Goal: Information Seeking & Learning: Learn about a topic

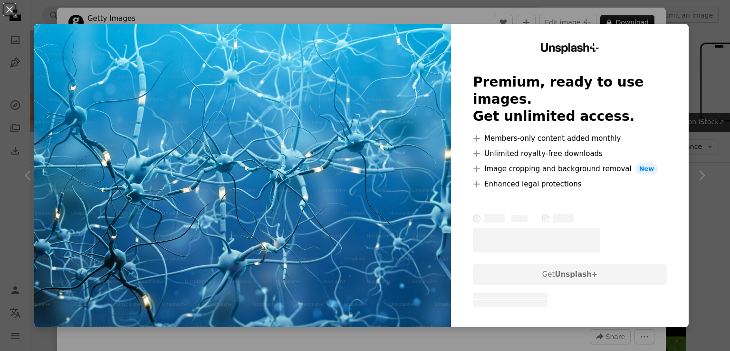
scroll to position [401, 0]
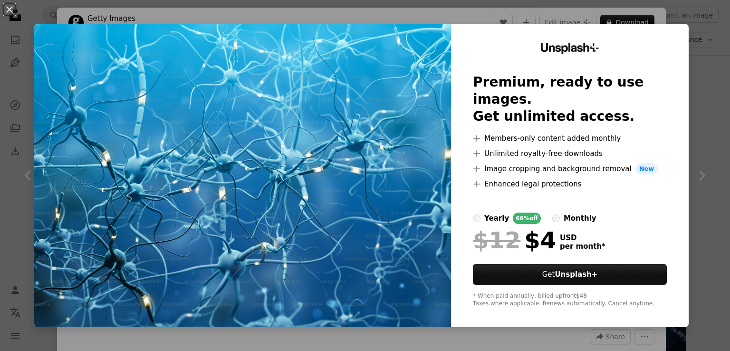
click at [415, 92] on img at bounding box center [242, 175] width 417 height 303
click at [290, 155] on img at bounding box center [242, 175] width 417 height 303
click at [290, 106] on img at bounding box center [242, 175] width 417 height 303
click at [9, 8] on button "An X shape" at bounding box center [9, 9] width 11 height 11
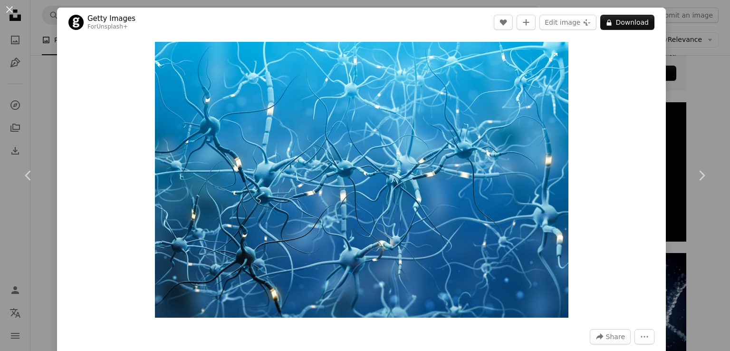
click at [412, 148] on img "Zoom in on this image" at bounding box center [362, 180] width 414 height 276
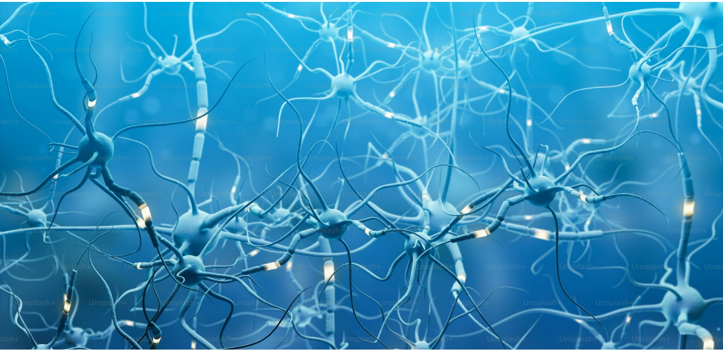
scroll to position [63, 0]
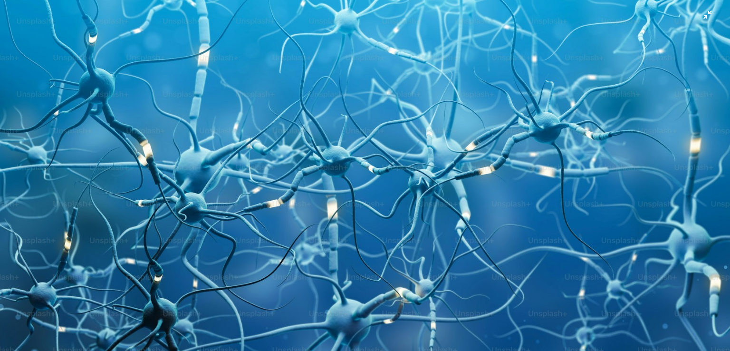
click at [536, 126] on img "Zoom out on this image" at bounding box center [365, 179] width 731 height 487
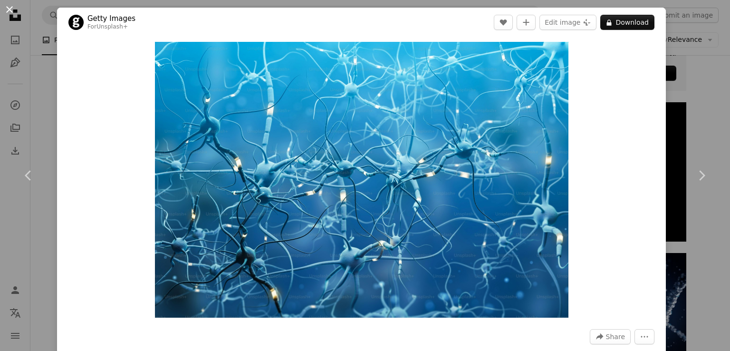
click at [9, 10] on button "An X shape" at bounding box center [9, 9] width 11 height 11
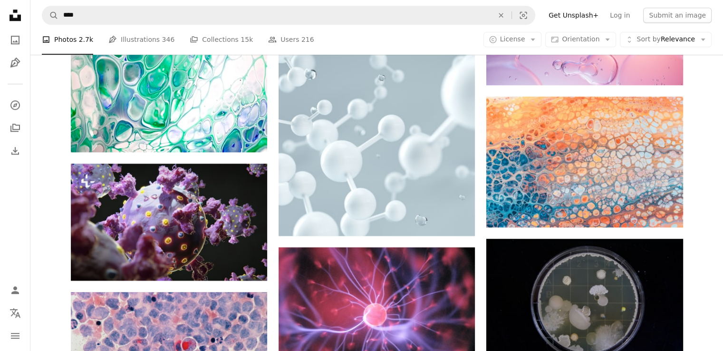
scroll to position [936, 0]
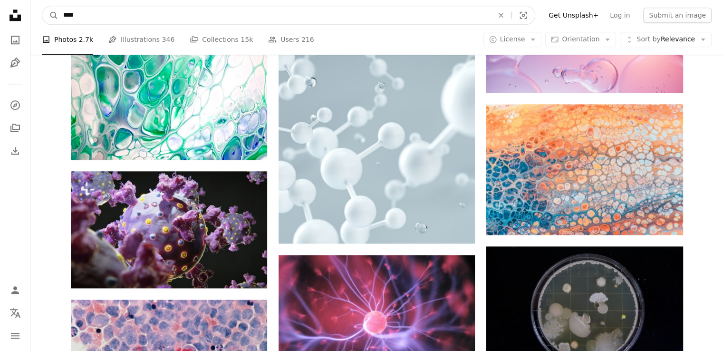
click at [155, 19] on input "****" at bounding box center [274, 15] width 432 height 18
type input "*"
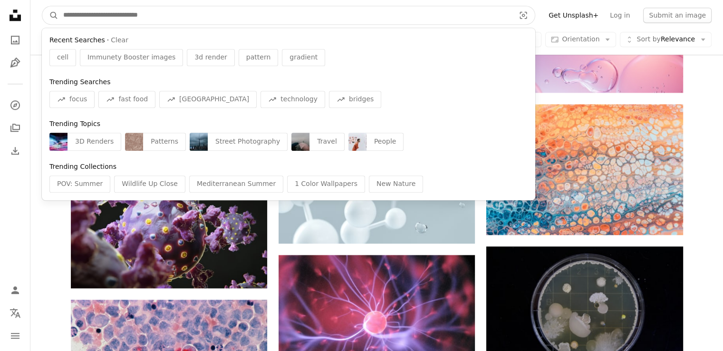
paste input "**********"
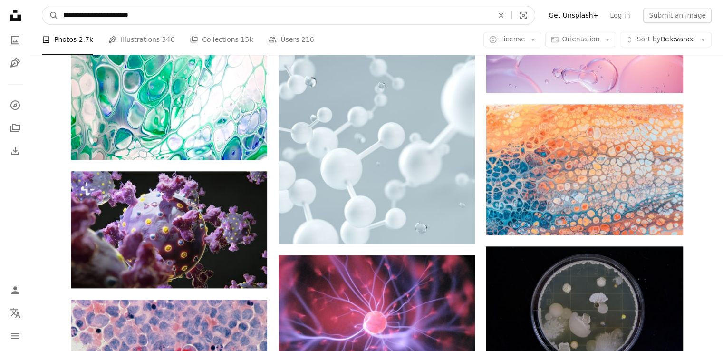
type input "**********"
click at [42, 6] on button "A magnifying glass" at bounding box center [50, 15] width 16 height 18
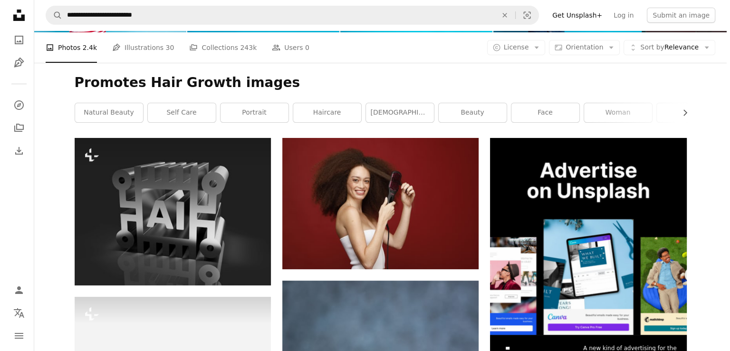
scroll to position [67, 0]
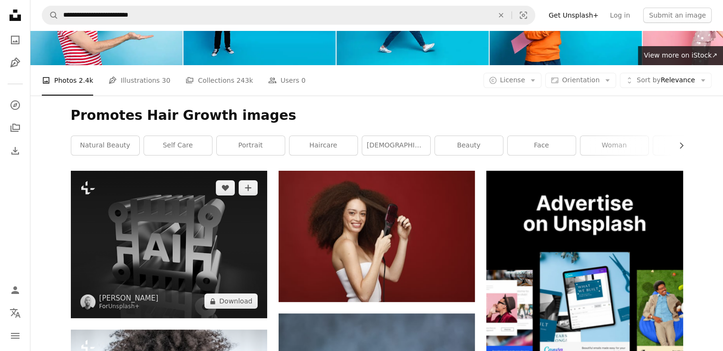
click at [71, 262] on img at bounding box center [169, 244] width 196 height 147
